Goal: Task Accomplishment & Management: Manage account settings

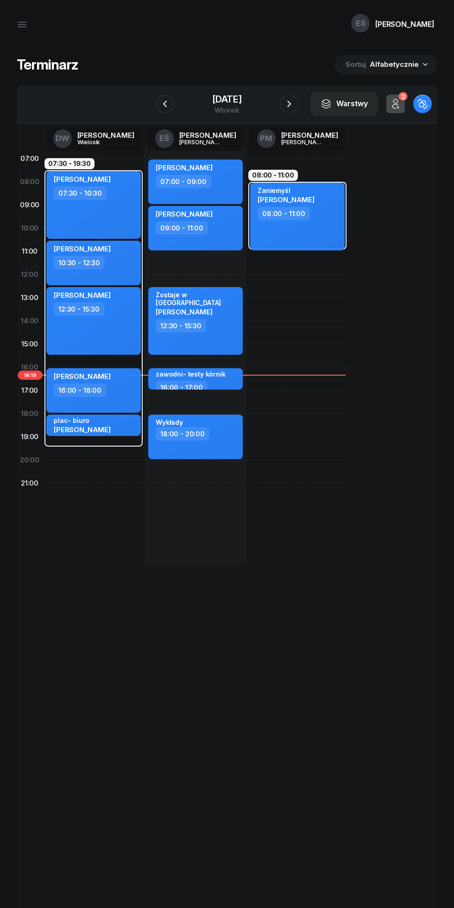
click at [291, 104] on icon "button" at bounding box center [289, 103] width 11 height 11
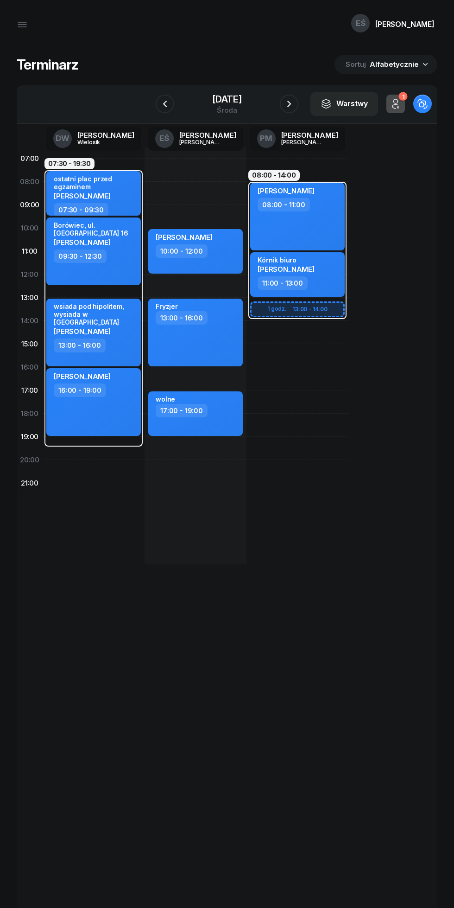
click at [292, 104] on icon "button" at bounding box center [289, 103] width 11 height 11
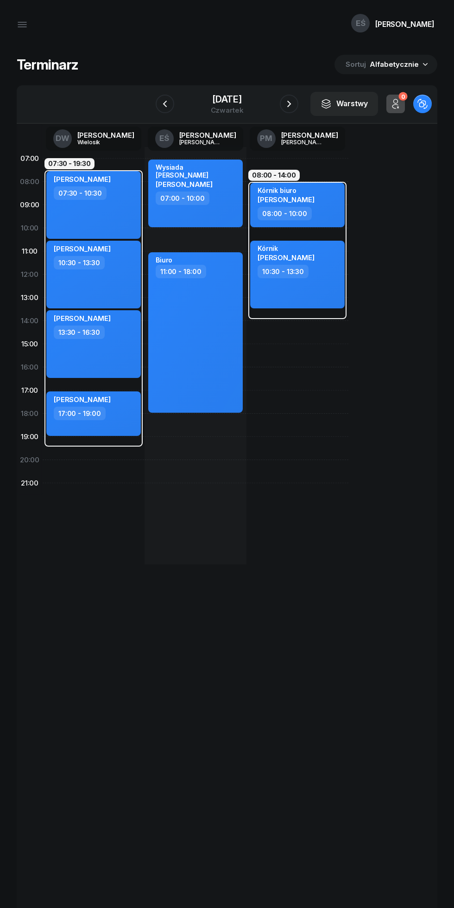
click at [292, 104] on icon "button" at bounding box center [289, 103] width 11 height 11
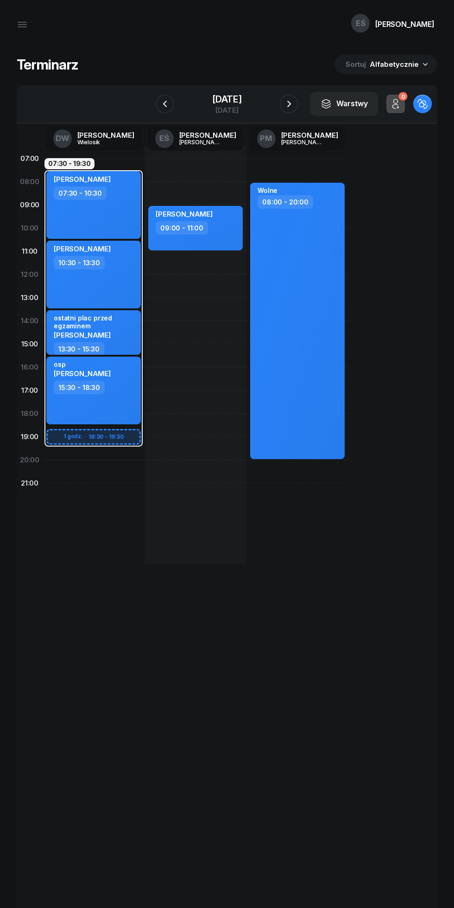
click at [292, 104] on icon "button" at bounding box center [289, 103] width 11 height 11
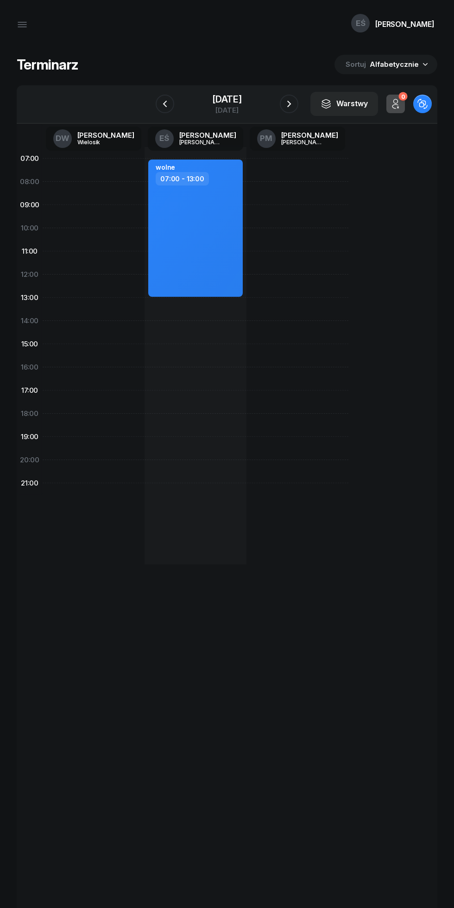
click at [291, 104] on icon "button" at bounding box center [289, 103] width 11 height 11
click at [292, 104] on icon "button" at bounding box center [289, 103] width 11 height 11
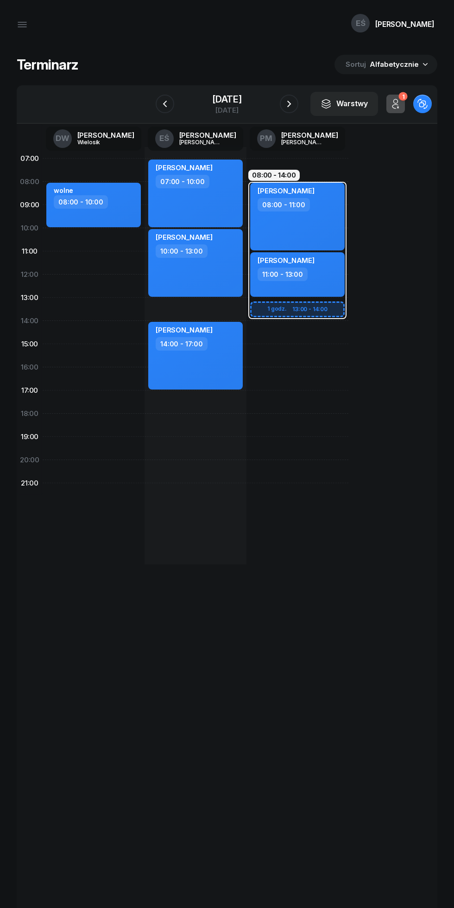
click at [292, 104] on icon "button" at bounding box center [289, 103] width 11 height 11
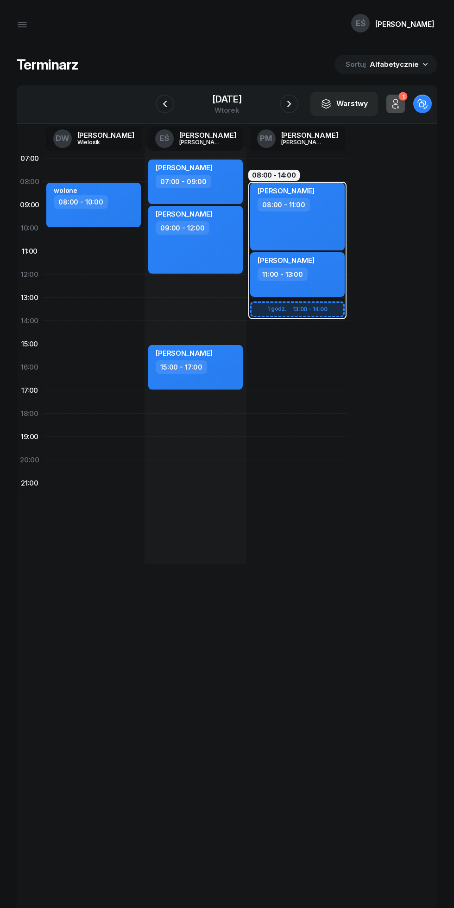
click at [292, 104] on icon "button" at bounding box center [289, 103] width 11 height 11
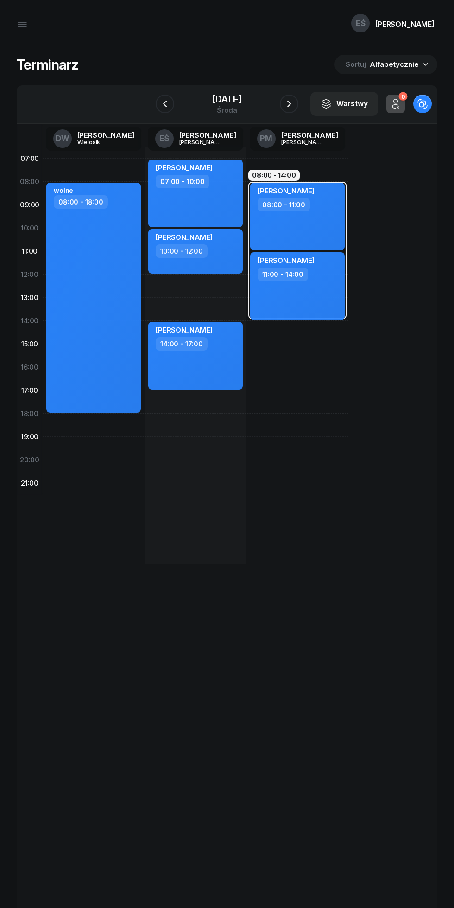
click at [295, 100] on icon "button" at bounding box center [289, 103] width 11 height 11
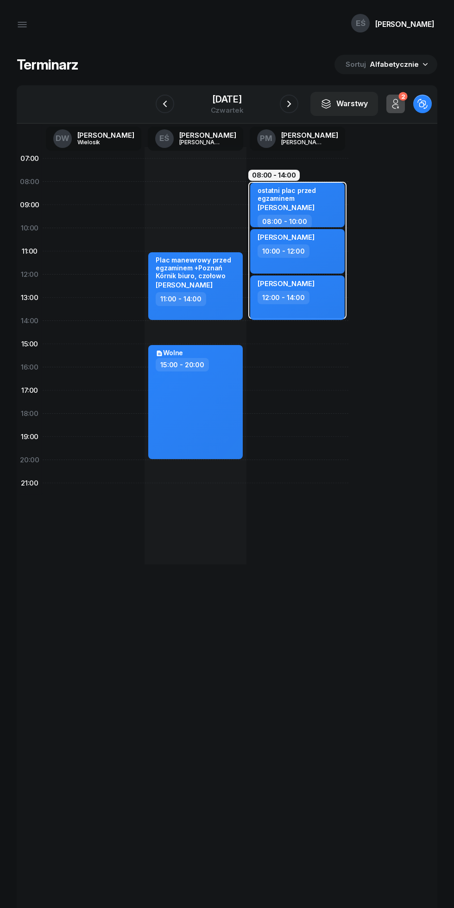
click at [293, 108] on icon "button" at bounding box center [289, 103] width 11 height 11
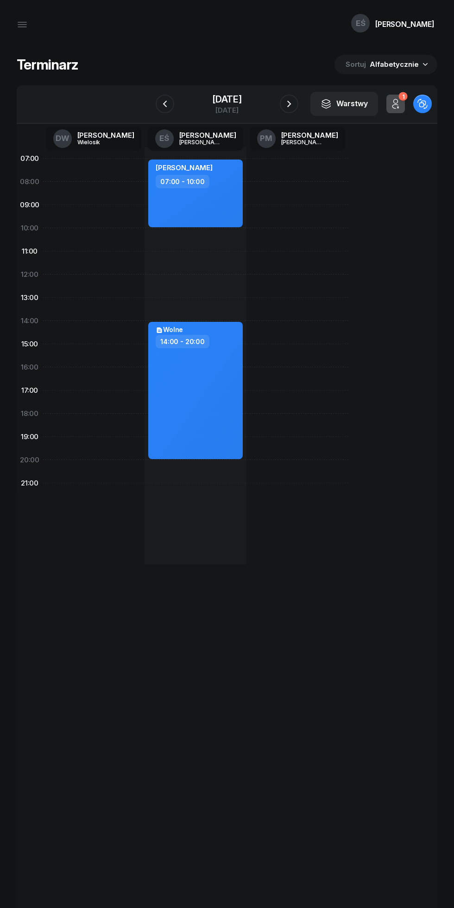
click at [295, 101] on icon "button" at bounding box center [289, 103] width 11 height 11
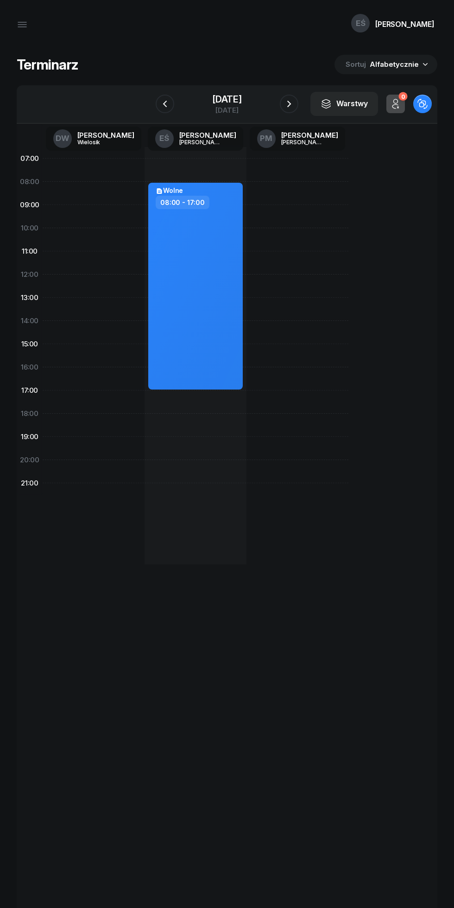
click at [292, 104] on icon "button" at bounding box center [289, 103] width 11 height 11
click at [295, 104] on icon "button" at bounding box center [289, 103] width 11 height 11
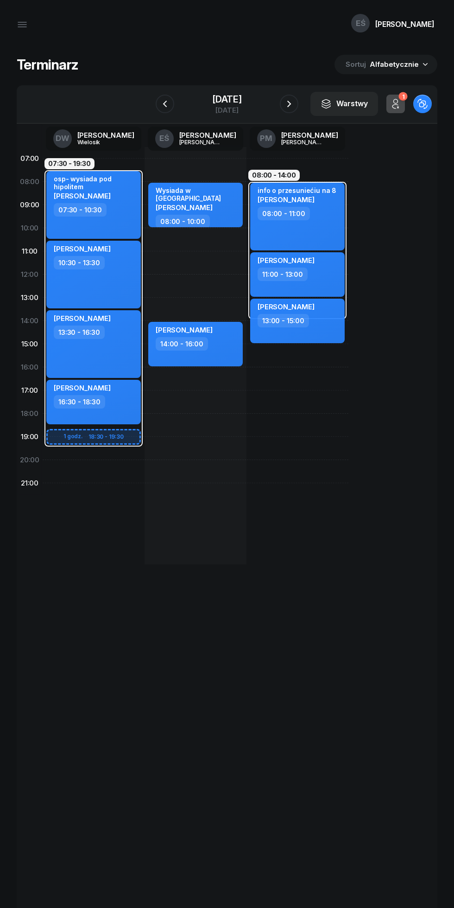
click at [294, 104] on icon "button" at bounding box center [289, 103] width 11 height 11
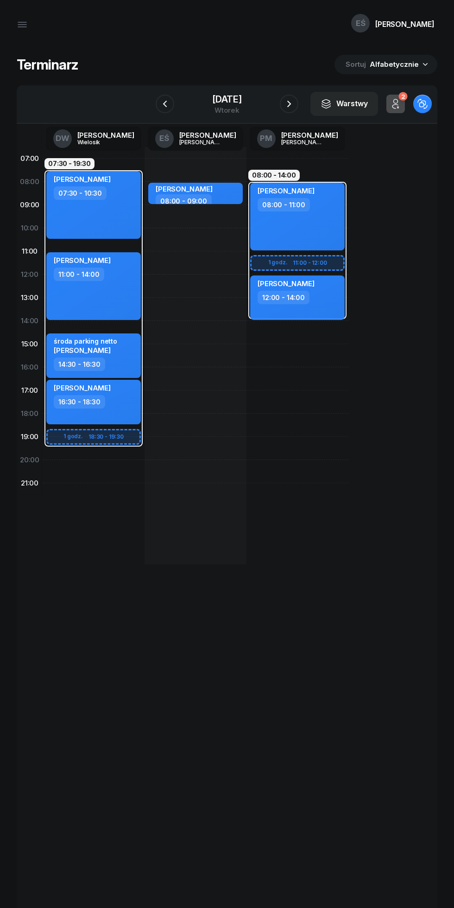
click at [160, 104] on icon "button" at bounding box center [165, 103] width 11 height 11
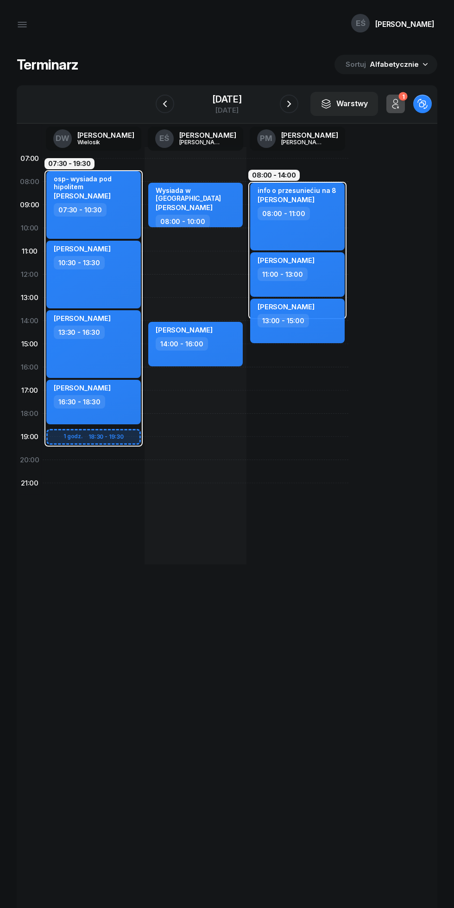
click at [160, 104] on icon "button" at bounding box center [165, 103] width 11 height 11
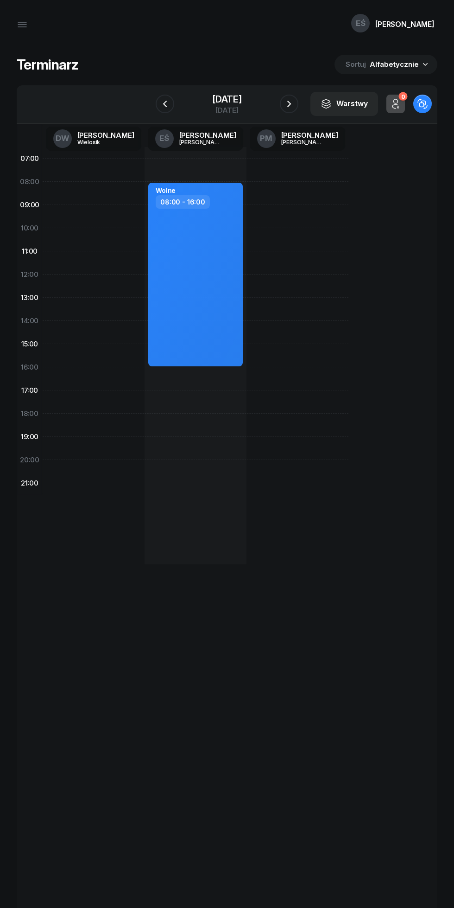
click at [311, 114] on div "Warstwy" at bounding box center [345, 104] width 68 height 24
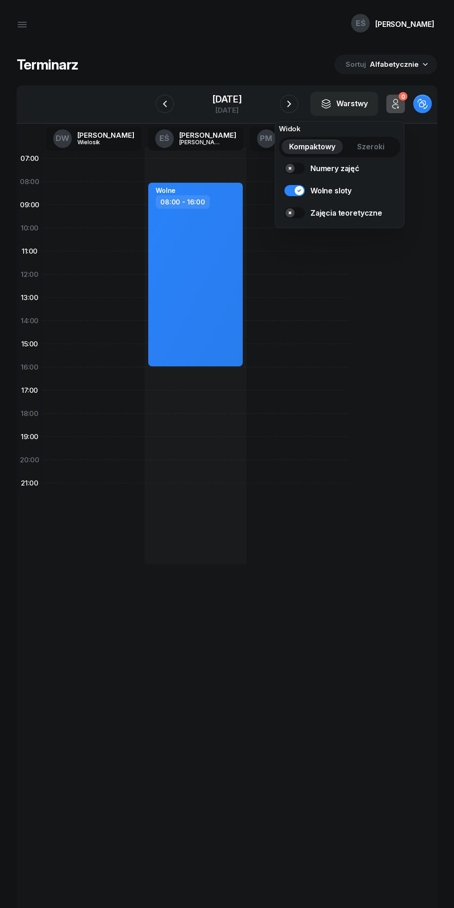
click at [292, 102] on icon "button" at bounding box center [289, 103] width 11 height 11
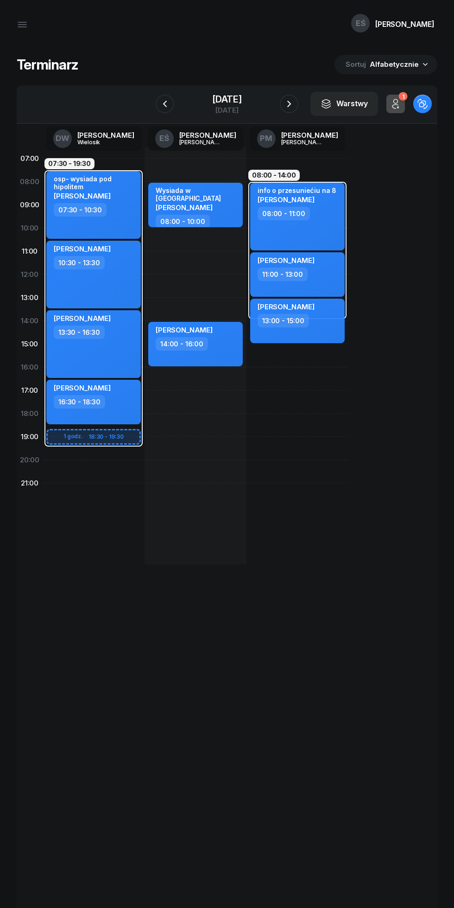
click at [184, 406] on div "Wysiada w [GEOGRAPHIC_DATA] [PERSON_NAME] Złoty 08:00 - 10:00 kursant odwołał […" at bounding box center [196, 355] width 102 height 417
select select "17"
select select "19"
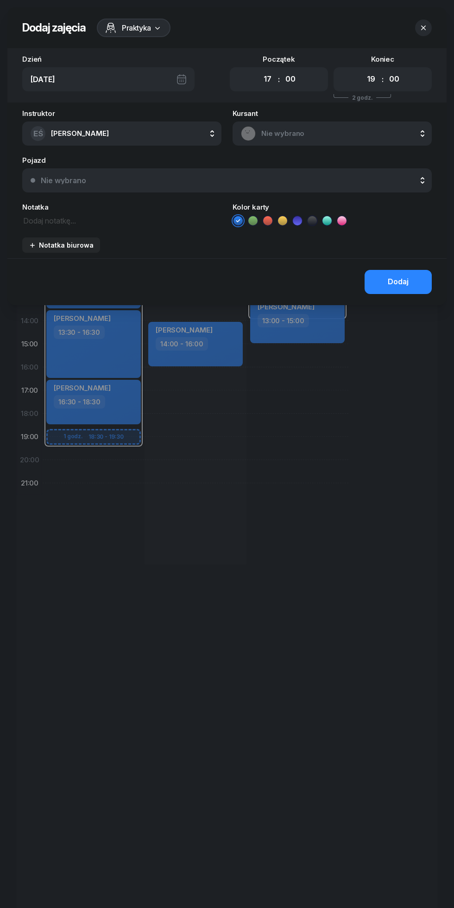
click at [173, 388] on div at bounding box center [227, 454] width 454 height 908
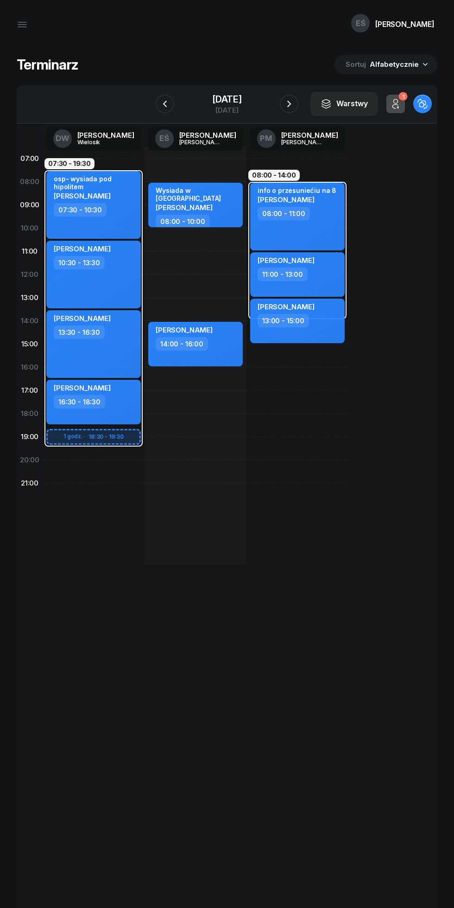
click at [186, 388] on div "Wysiada w [GEOGRAPHIC_DATA] [PERSON_NAME] Złoty 08:00 - 10:00 kursant odwołał […" at bounding box center [196, 355] width 102 height 417
select select "16"
select select "18"
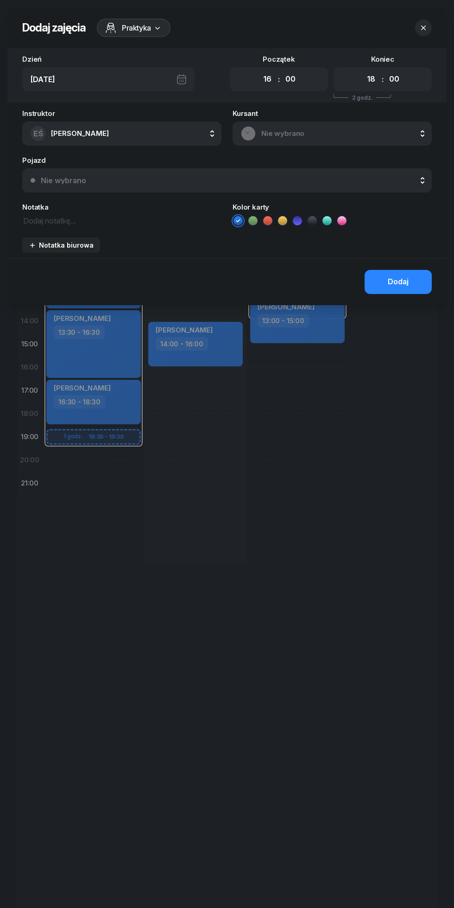
click at [109, 221] on textarea at bounding box center [121, 220] width 199 height 12
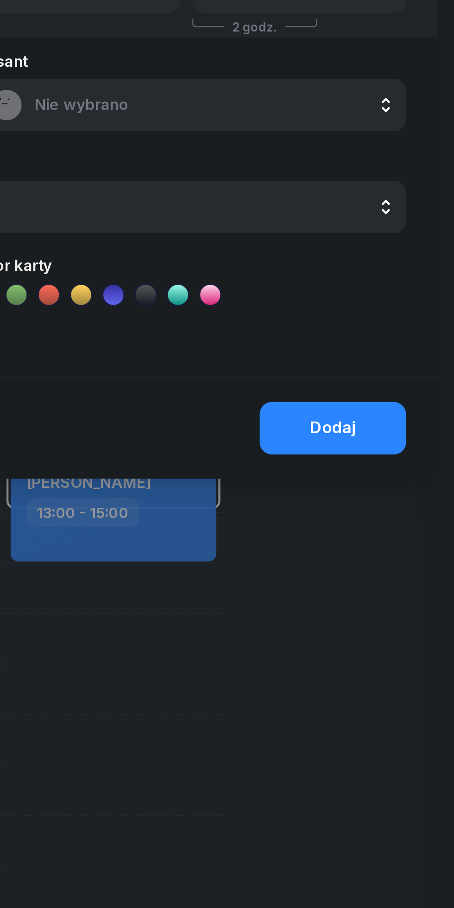
type textarea "Zawodni testy Kórnik"
click at [409, 289] on button "Dodaj" at bounding box center [398, 282] width 67 height 24
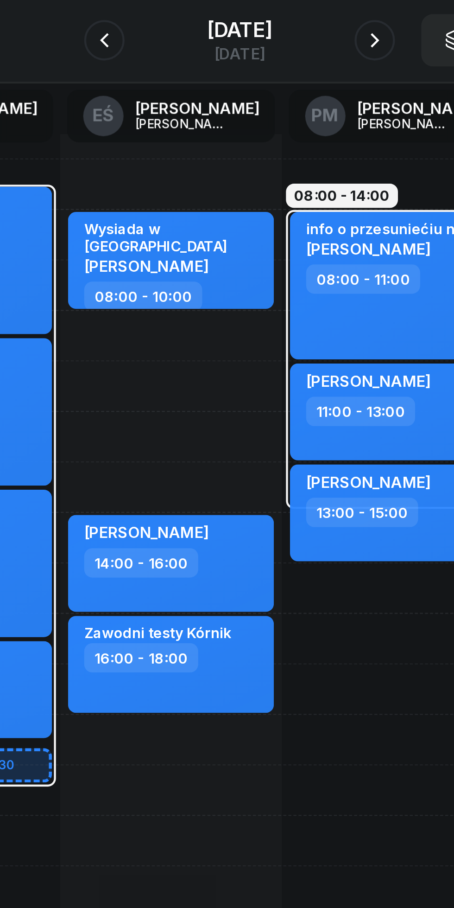
click at [212, 100] on div "[DATE]" at bounding box center [227, 99] width 30 height 9
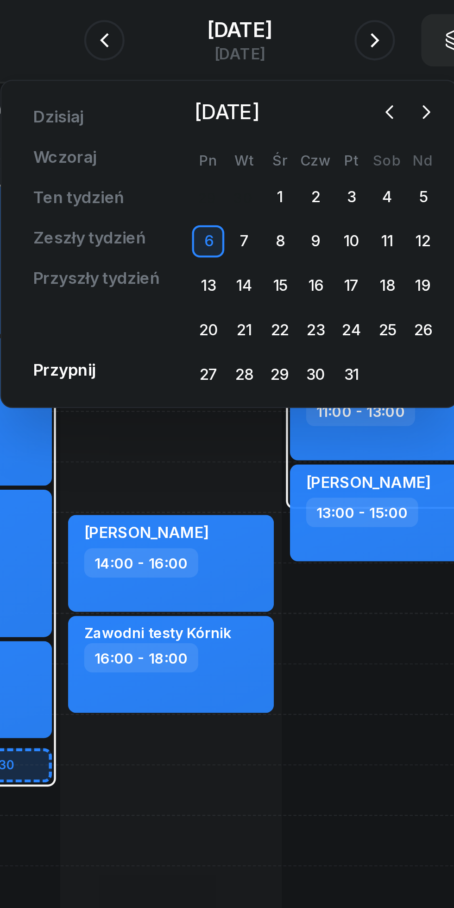
click at [295, 137] on icon "button" at bounding box center [296, 136] width 9 height 9
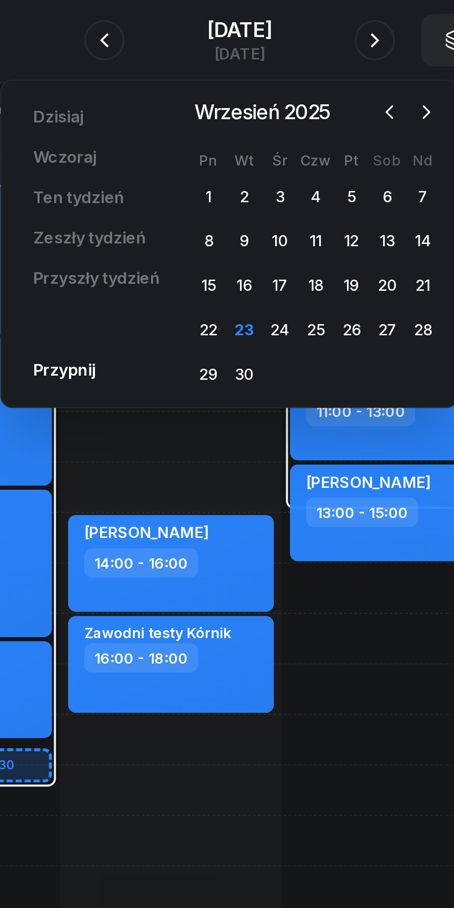
click at [226, 239] on div "23" at bounding box center [229, 237] width 15 height 15
